Goal: Information Seeking & Learning: Learn about a topic

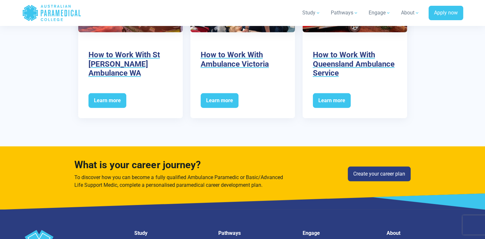
scroll to position [1828, 0]
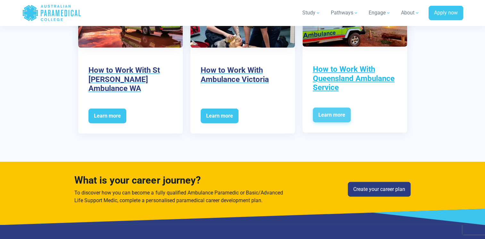
click at [329, 108] on span "Learn more" at bounding box center [332, 115] width 38 height 15
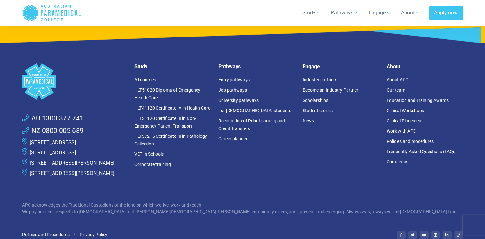
scroll to position [1796, 0]
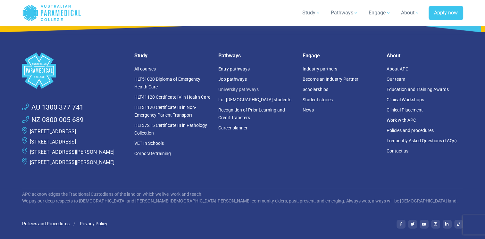
click at [233, 90] on link "University pathways" at bounding box center [238, 89] width 40 height 5
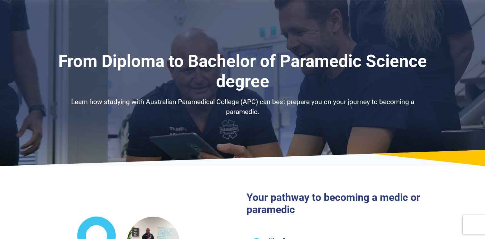
select select "**********"
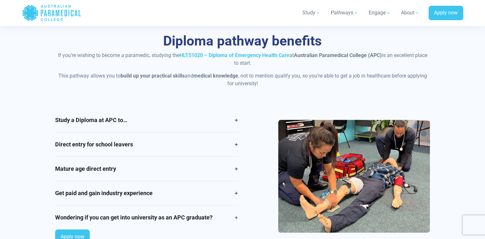
scroll to position [513, 0]
click at [110, 119] on link "Study a Diploma at APC to…" at bounding box center [147, 120] width 184 height 24
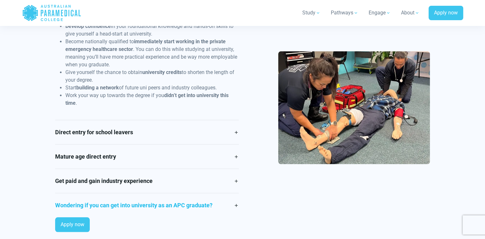
scroll to position [641, 0]
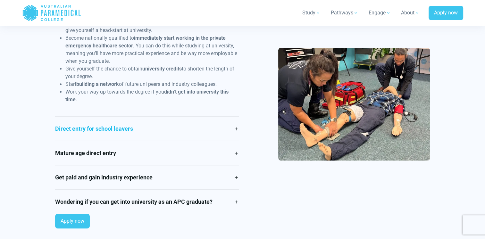
click at [100, 129] on link "Direct entry for school leavers" at bounding box center [147, 129] width 184 height 24
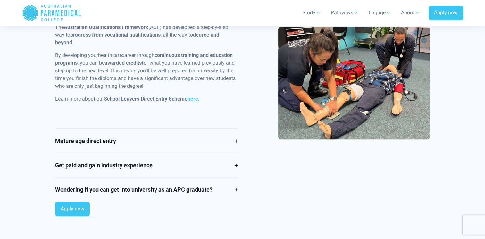
scroll to position [706, 0]
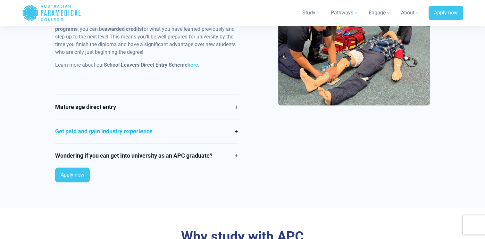
click at [124, 131] on link "Get paid and gain industry experience" at bounding box center [147, 131] width 184 height 24
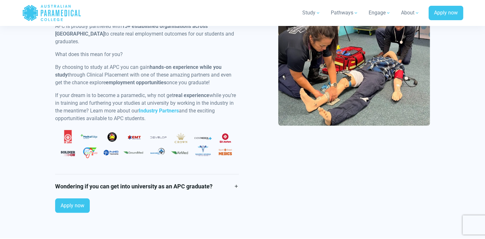
scroll to position [735, 0]
